Goal: Information Seeking & Learning: Learn about a topic

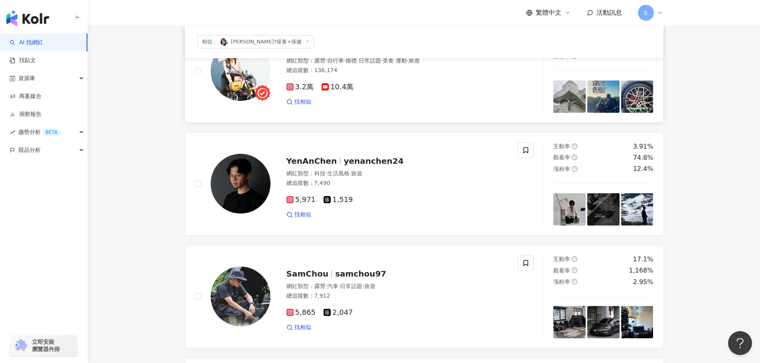
scroll to position [40, 0]
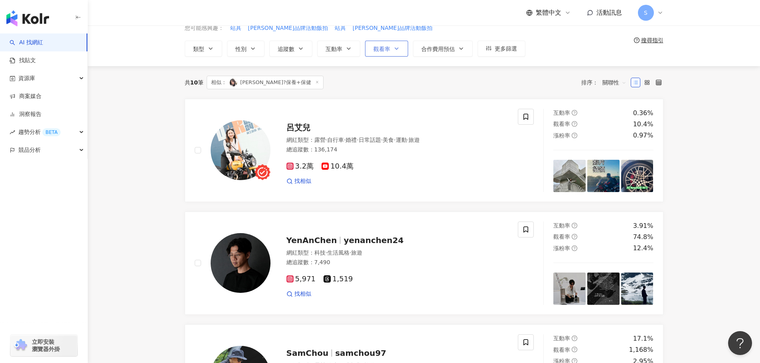
click at [392, 49] on button "觀看率" at bounding box center [386, 49] width 43 height 16
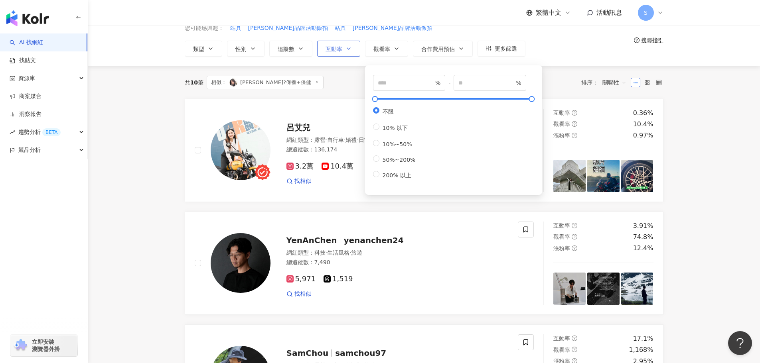
click at [333, 49] on span "互動率" at bounding box center [333, 49] width 17 height 6
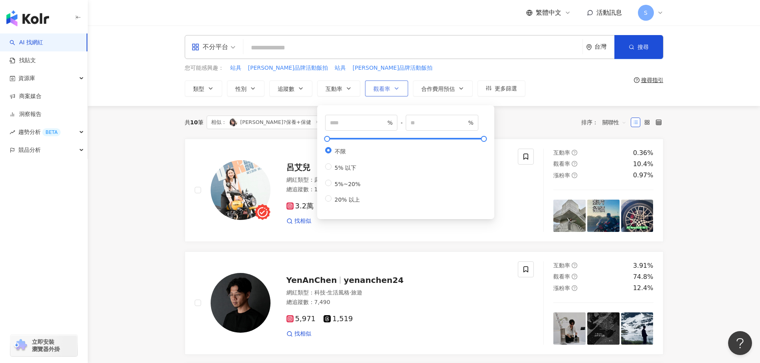
click at [394, 89] on icon "button" at bounding box center [396, 88] width 6 height 6
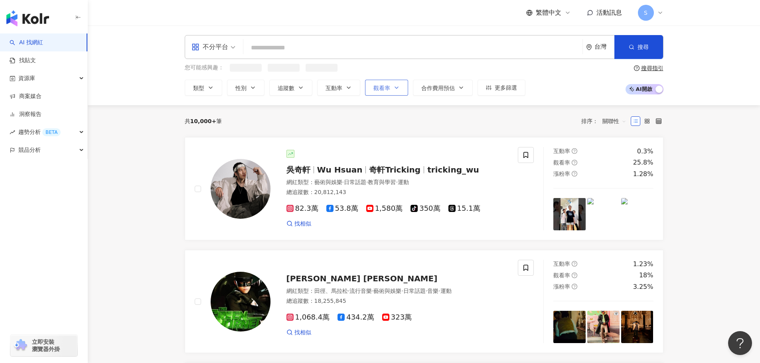
click at [394, 90] on icon "button" at bounding box center [396, 88] width 6 height 6
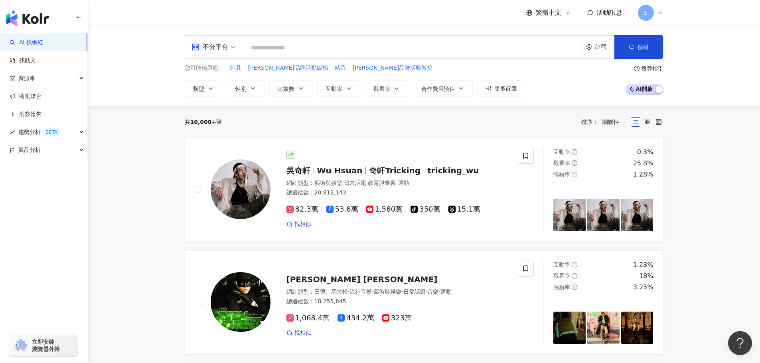
click at [411, 16] on div "繁體中文 活動訊息 S" at bounding box center [424, 13] width 479 height 26
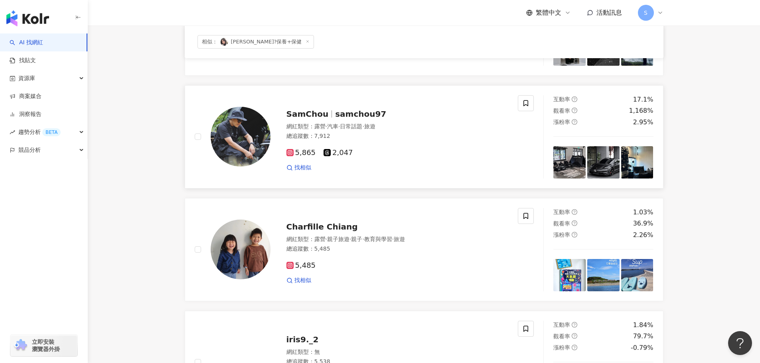
scroll to position [319, 0]
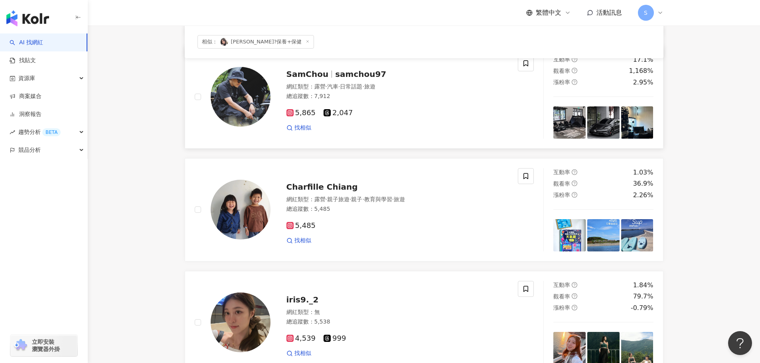
click at [350, 73] on span "samchou97" at bounding box center [360, 74] width 51 height 10
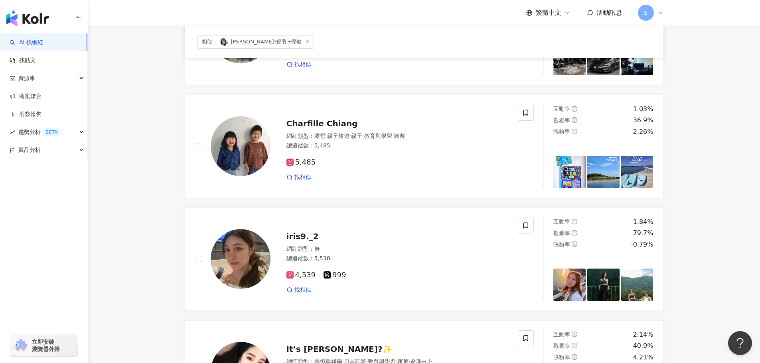
scroll to position [399, 0]
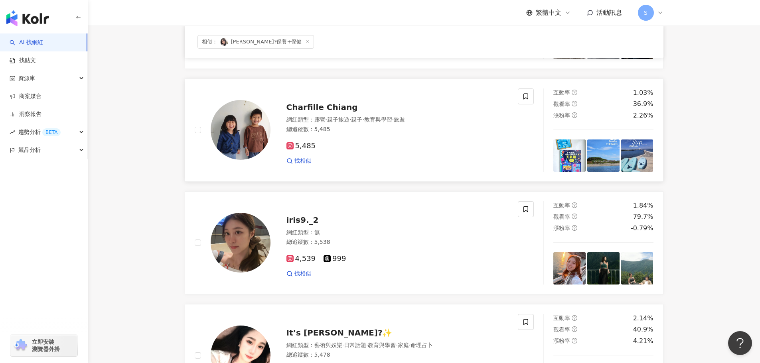
click at [319, 106] on span "Charfille Chiang" at bounding box center [321, 107] width 71 height 10
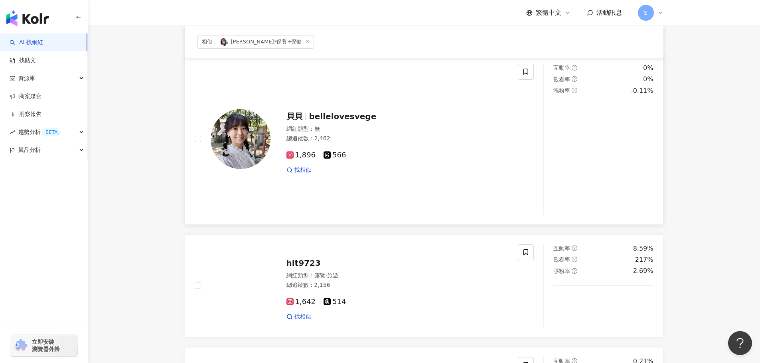
scroll to position [877, 0]
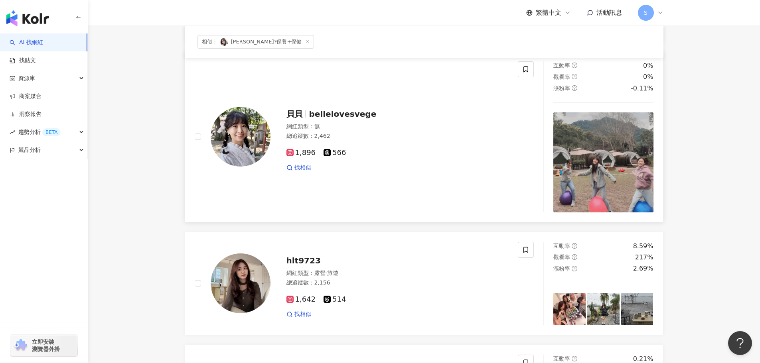
click at [339, 113] on span "bellelovesvege" at bounding box center [342, 114] width 67 height 10
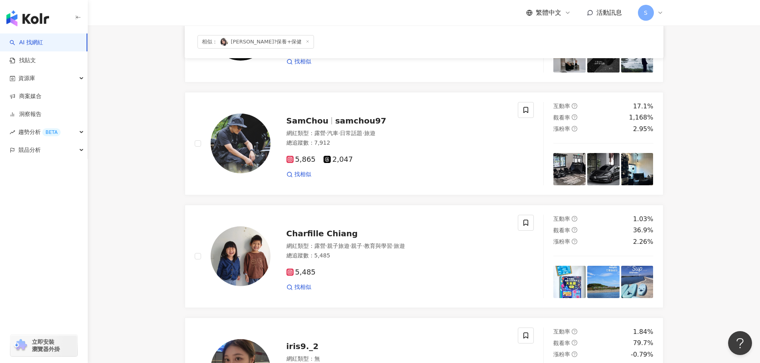
scroll to position [239, 0]
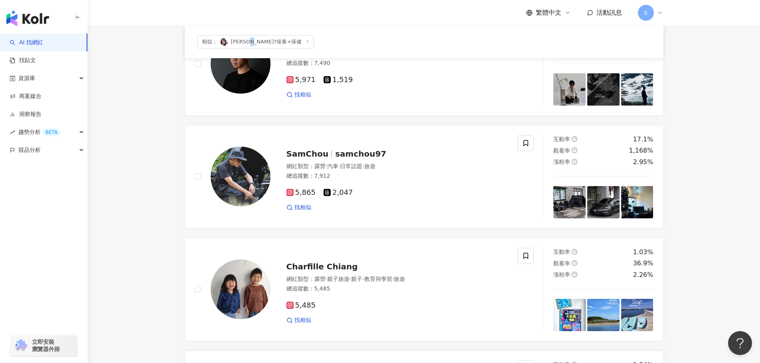
click at [259, 45] on span "相似： Momo小孟?保養+保健" at bounding box center [255, 42] width 117 height 14
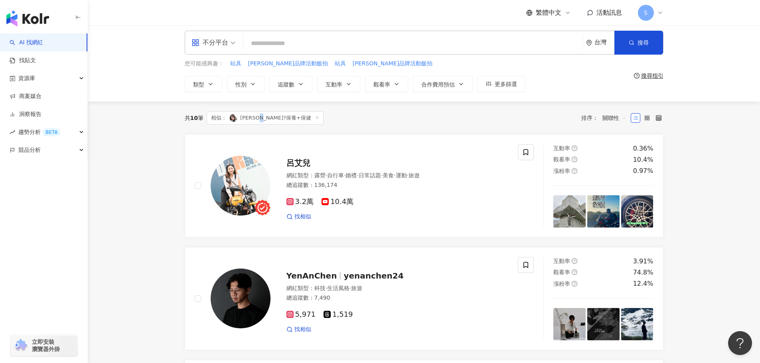
scroll to position [0, 0]
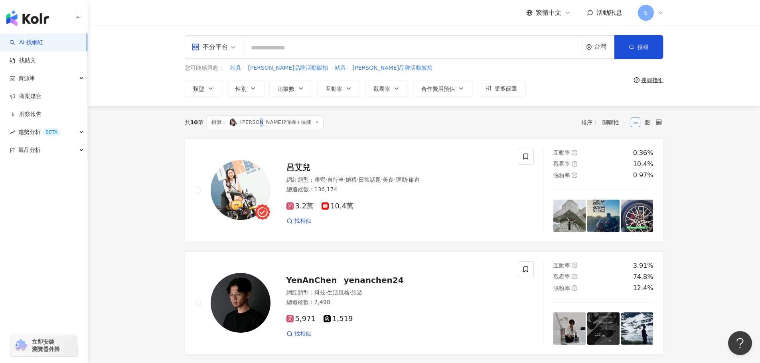
click at [234, 123] on img at bounding box center [233, 122] width 8 height 8
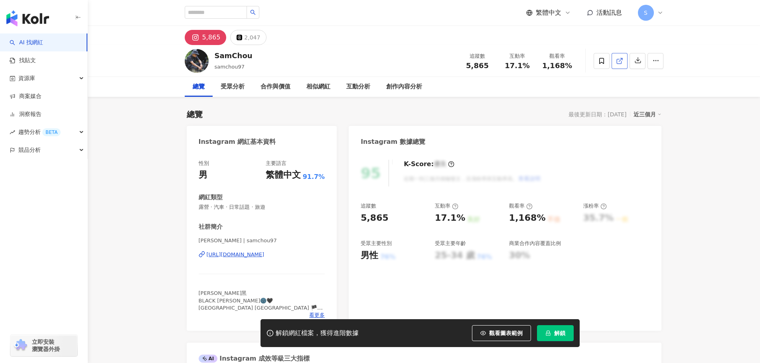
drag, startPoint x: 603, startPoint y: 61, endPoint x: 620, endPoint y: 59, distance: 16.5
click at [620, 59] on icon at bounding box center [619, 60] width 7 height 7
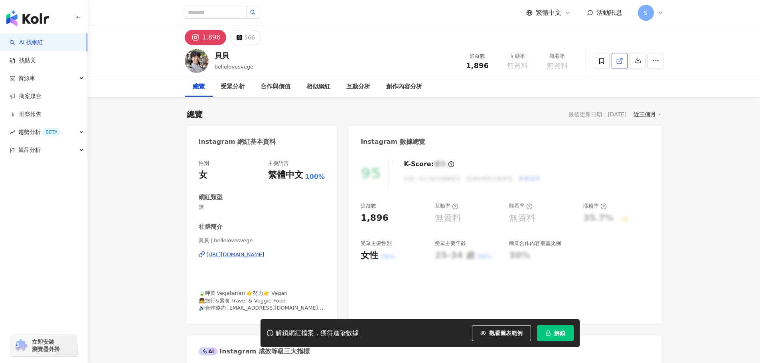
click at [619, 63] on icon at bounding box center [619, 60] width 7 height 7
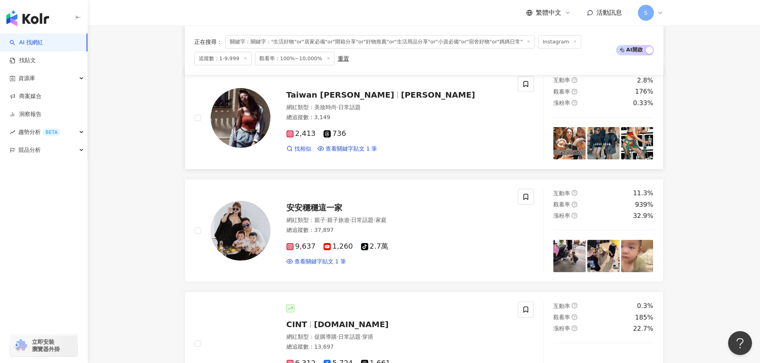
scroll to position [798, 0]
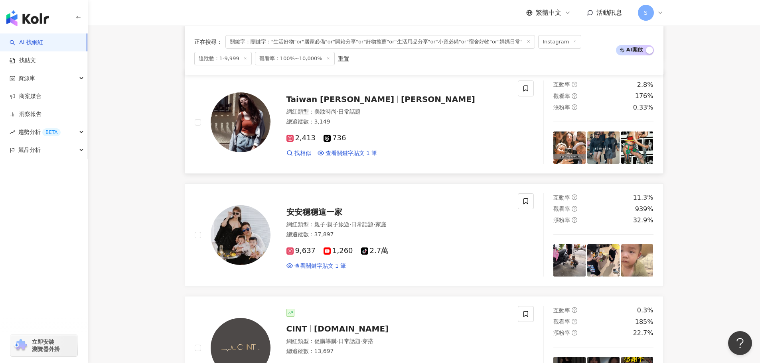
click at [401, 95] on span "naomi_chicshock" at bounding box center [438, 100] width 74 height 10
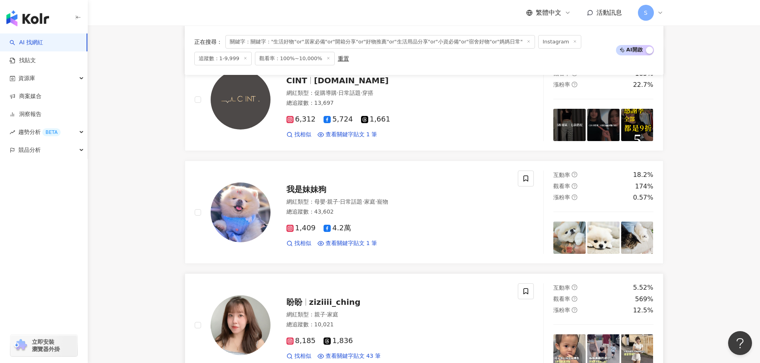
scroll to position [1117, 0]
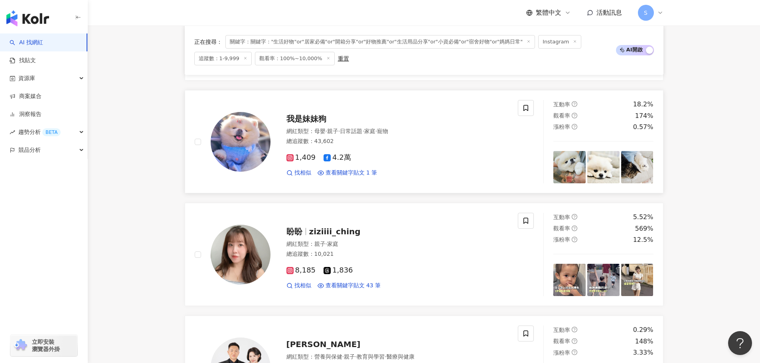
click at [295, 116] on span "我是妹妹狗" at bounding box center [306, 119] width 40 height 10
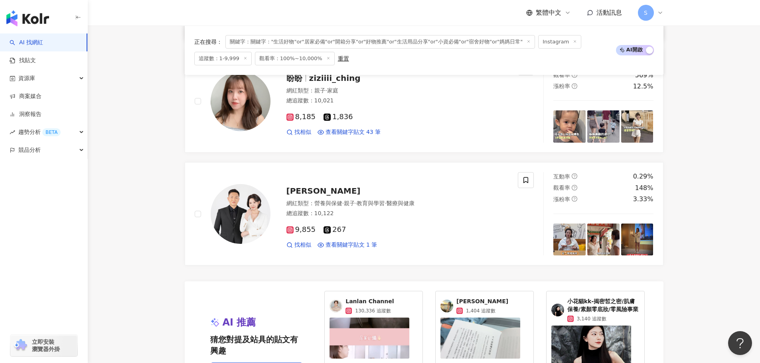
scroll to position [1276, 0]
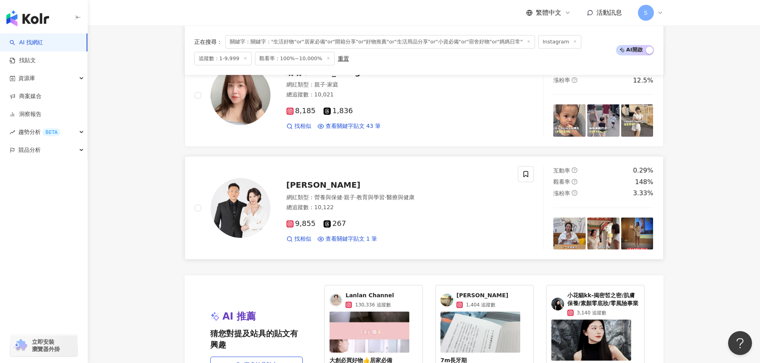
click at [322, 185] on span "sandra_fit_diary" at bounding box center [323, 185] width 74 height 10
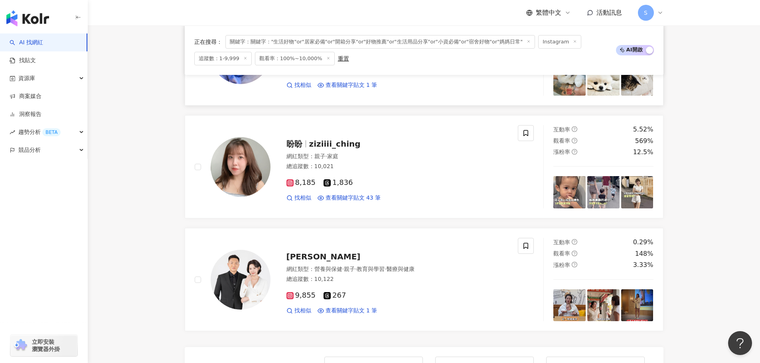
scroll to position [1196, 0]
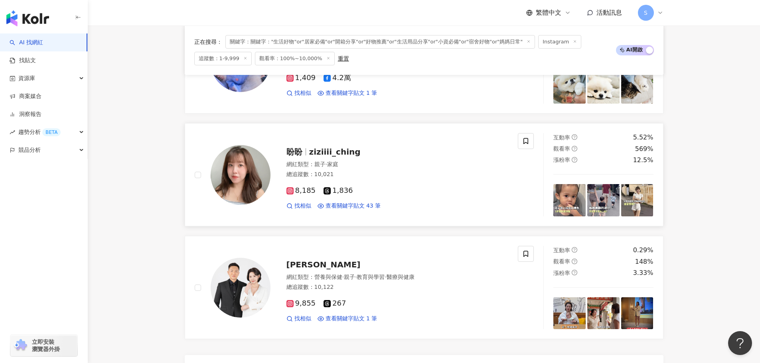
click at [326, 152] on span "ziziiii_ching" at bounding box center [334, 152] width 51 height 10
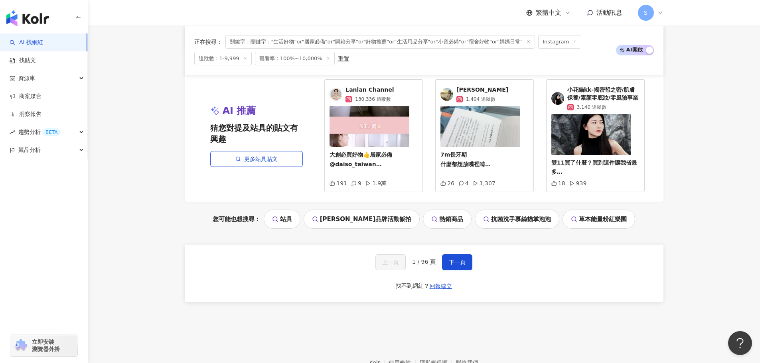
scroll to position [1529, 0]
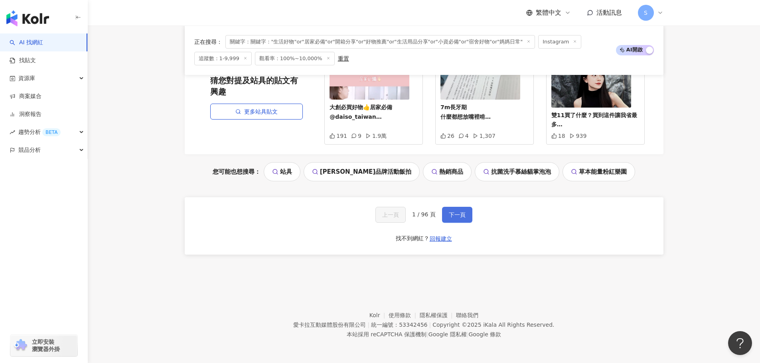
click at [461, 212] on span "下一頁" at bounding box center [457, 215] width 17 height 6
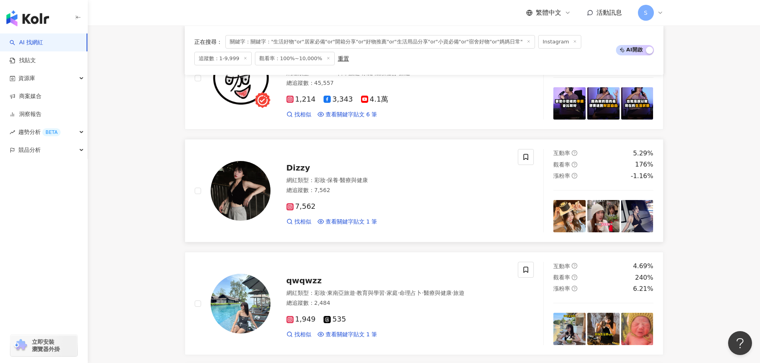
scroll to position [652, 0]
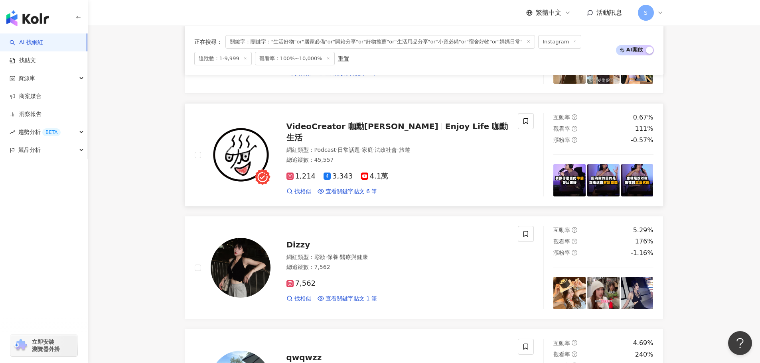
click at [419, 134] on span "Enjoy Life 咖勳生活" at bounding box center [397, 132] width 222 height 21
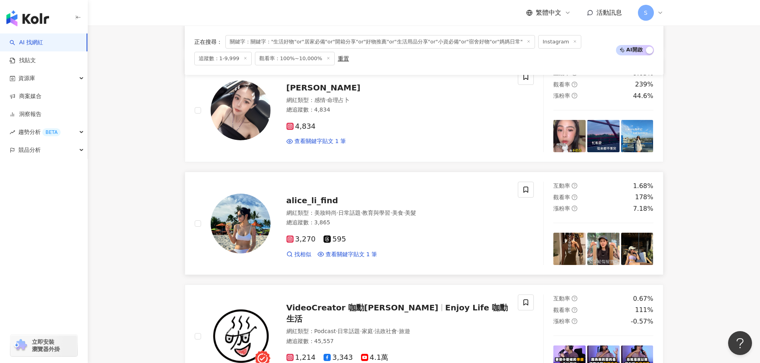
scroll to position [453, 0]
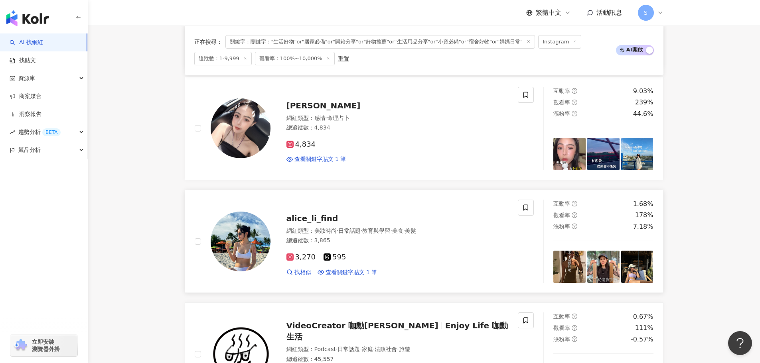
click at [313, 218] on span "alice_li_find" at bounding box center [312, 219] width 52 height 10
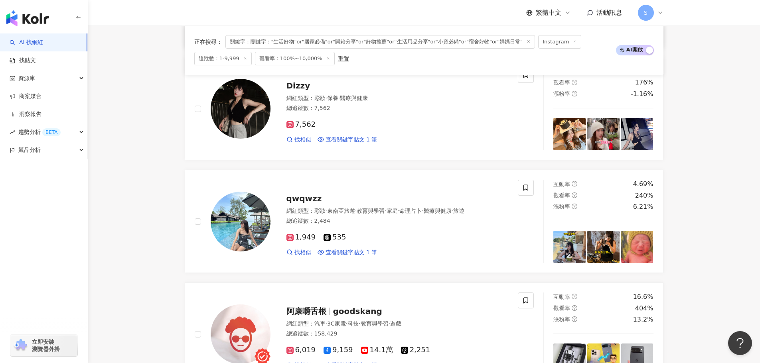
scroll to position [812, 0]
click at [296, 86] on span "Dizzy" at bounding box center [298, 86] width 24 height 10
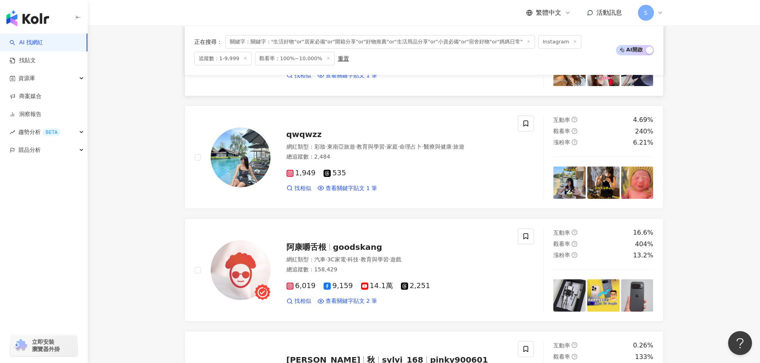
scroll to position [931, 0]
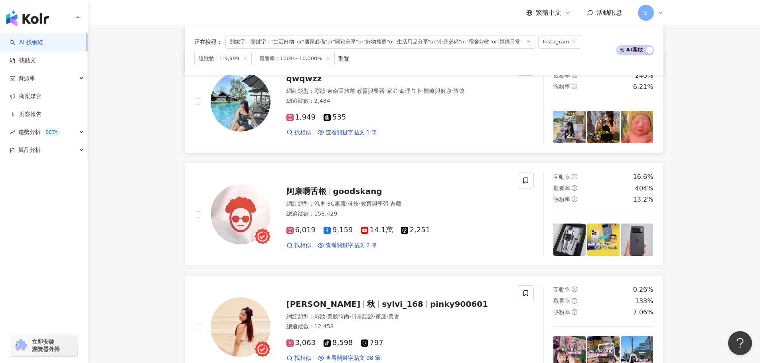
click at [308, 79] on span "qwqwzz" at bounding box center [303, 79] width 35 height 10
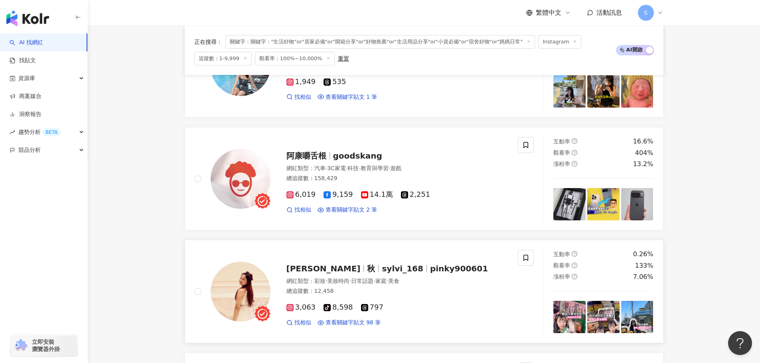
scroll to position [1091, 0]
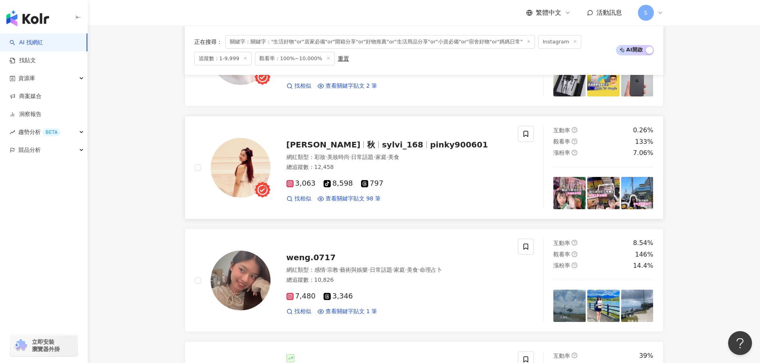
drag, startPoint x: 419, startPoint y: 142, endPoint x: 542, endPoint y: 1, distance: 186.8
click at [430, 142] on span "pinky900601" at bounding box center [459, 145] width 58 height 10
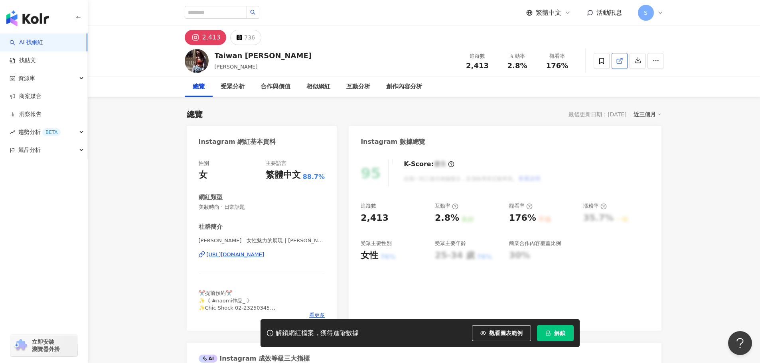
drag, startPoint x: 605, startPoint y: 35, endPoint x: 619, endPoint y: 61, distance: 29.4
click at [619, 61] on line at bounding box center [620, 59] width 3 height 3
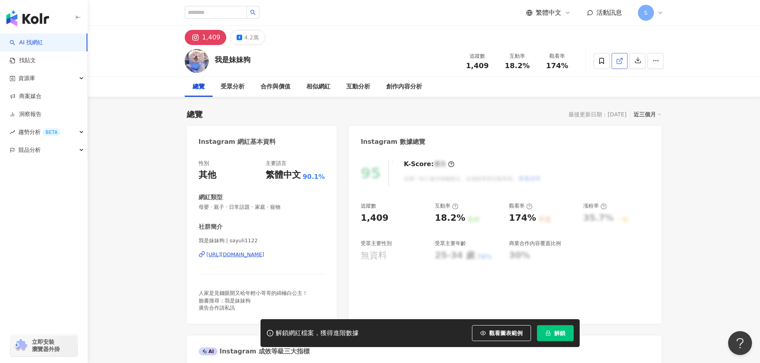
click at [615, 63] on link at bounding box center [619, 61] width 16 height 16
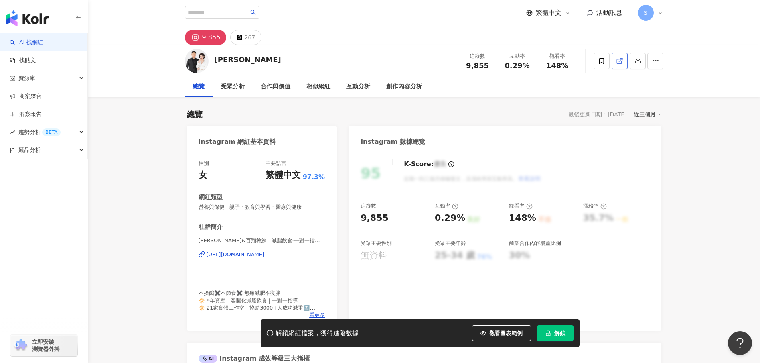
drag, startPoint x: 588, startPoint y: 84, endPoint x: 619, endPoint y: 60, distance: 39.2
click at [619, 60] on line at bounding box center [620, 59] width 3 height 3
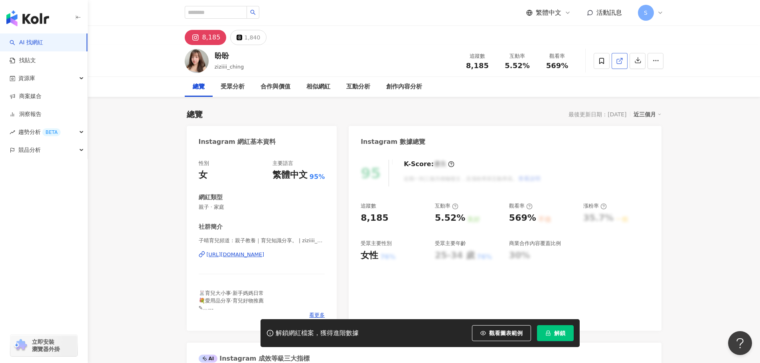
click at [617, 59] on icon at bounding box center [619, 60] width 7 height 7
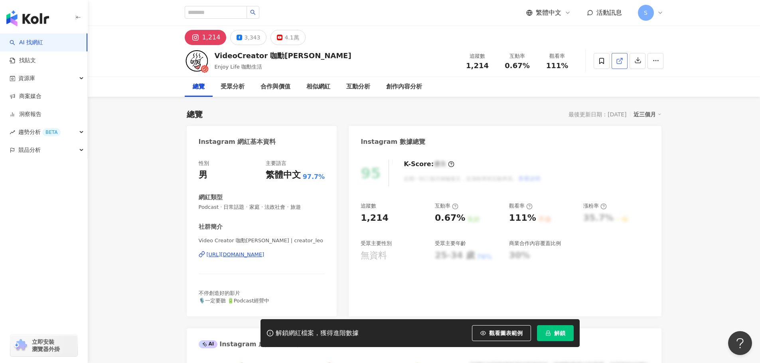
click at [620, 59] on icon at bounding box center [619, 60] width 7 height 7
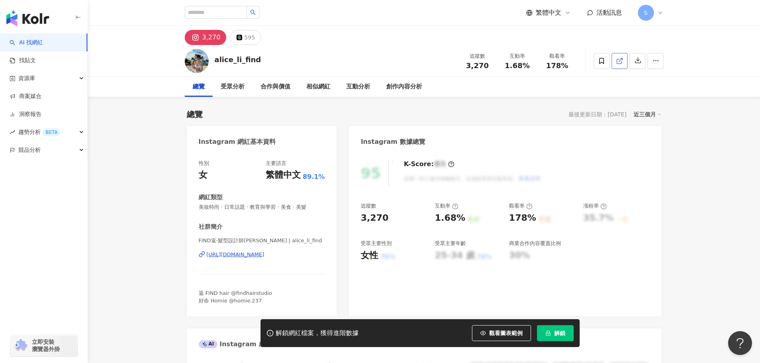
click at [618, 58] on icon at bounding box center [619, 60] width 7 height 7
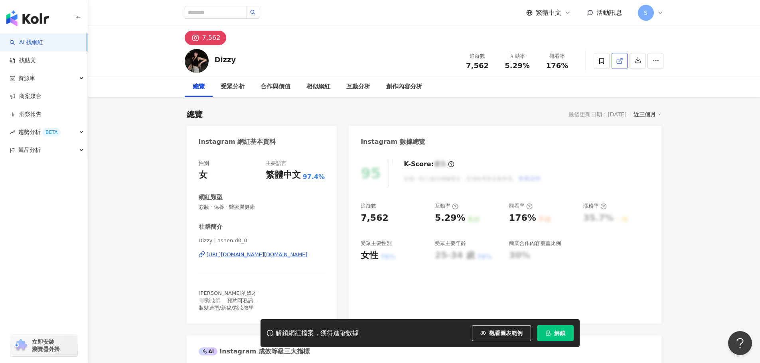
click at [619, 61] on line at bounding box center [620, 59] width 3 height 3
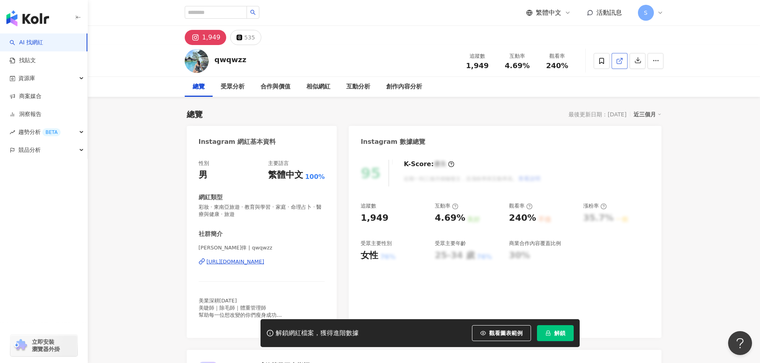
click at [620, 59] on line at bounding box center [620, 59] width 3 height 3
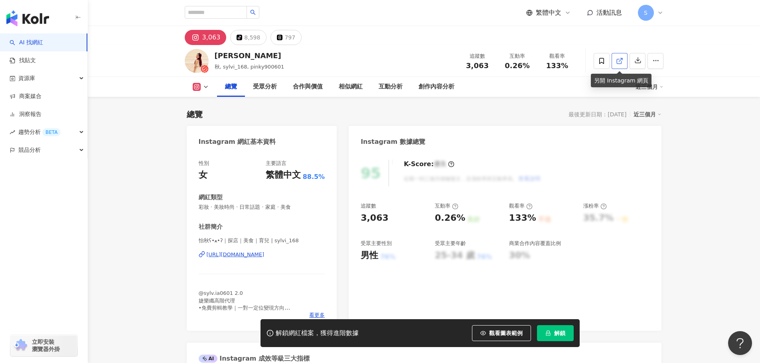
click at [620, 60] on line at bounding box center [620, 59] width 3 height 3
